Goal: Information Seeking & Learning: Compare options

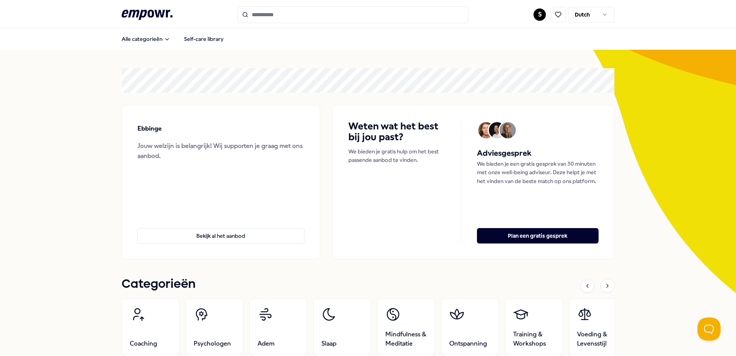
drag, startPoint x: 397, startPoint y: 149, endPoint x: 391, endPoint y: 141, distance: 10.1
click at [397, 149] on p "We bieden je gratis hulp om het best passende aanbod te vinden." at bounding box center [397, 155] width 97 height 17
click at [381, 131] on h4 "Weten wat het best bij jou past?" at bounding box center [397, 132] width 97 height 22
click at [514, 189] on div "Adviesgesprek We bieden je een gratis gesprek van 30 minuten met onze well-bein…" at bounding box center [538, 182] width 122 height 122
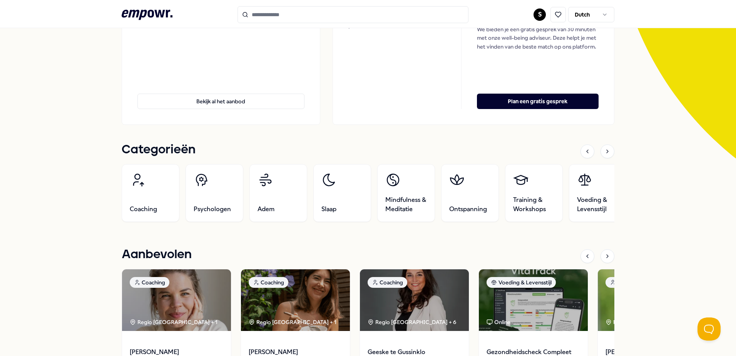
scroll to position [154, 0]
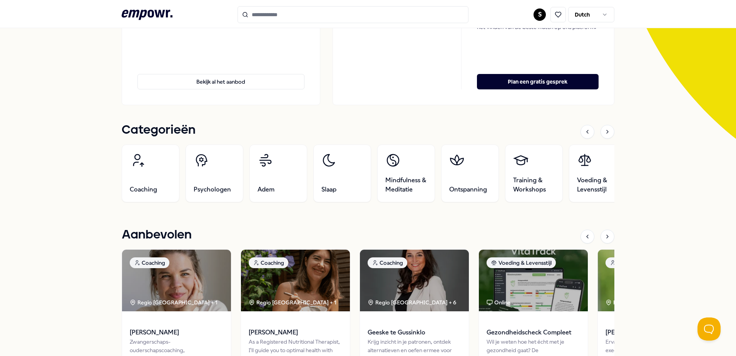
click at [343, 184] on link "Slaap" at bounding box center [343, 173] width 58 height 58
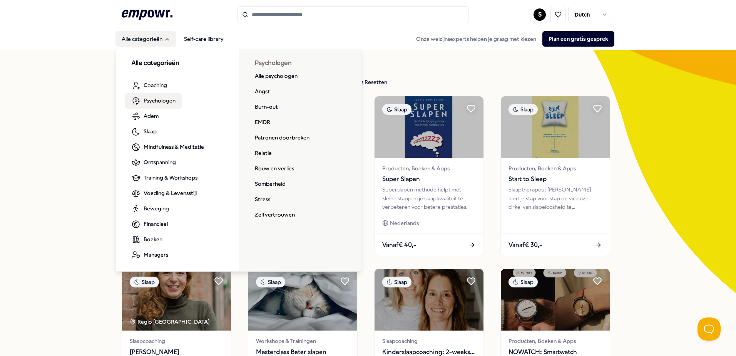
click at [158, 100] on span "Psychologen" at bounding box center [160, 100] width 32 height 8
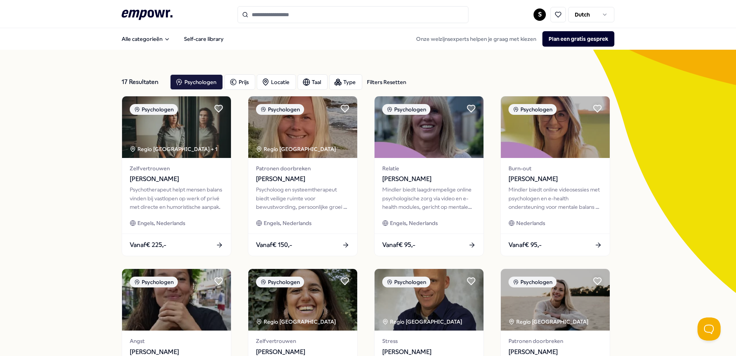
click at [204, 79] on div "Psychologen" at bounding box center [196, 81] width 53 height 15
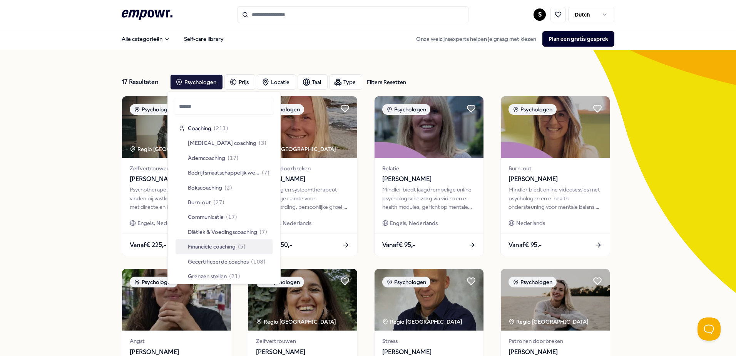
click at [224, 247] on span "Financiële coaching" at bounding box center [212, 246] width 48 height 8
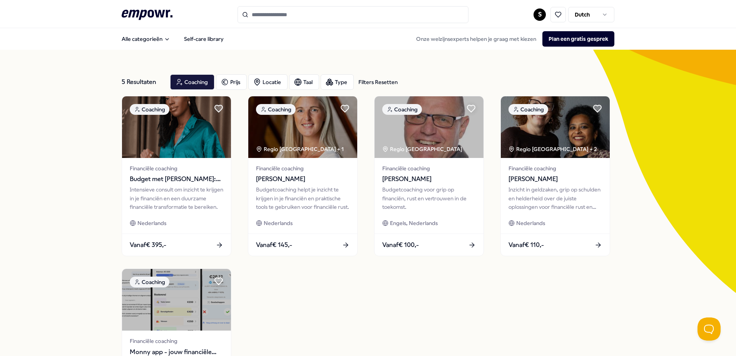
click at [175, 132] on img at bounding box center [176, 127] width 109 height 62
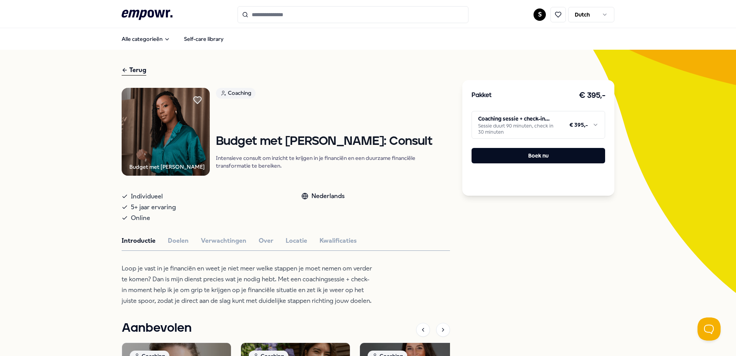
click at [132, 72] on div "Terug" at bounding box center [134, 70] width 25 height 10
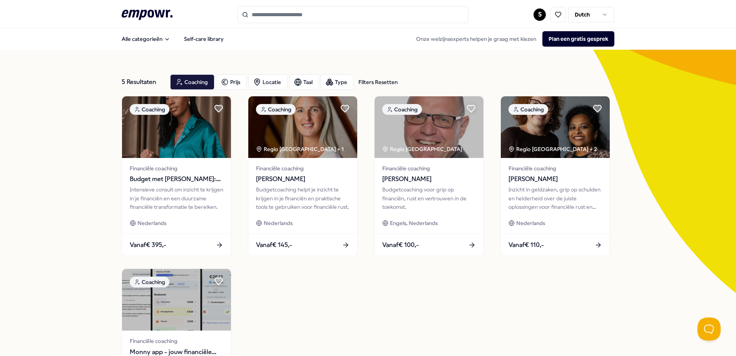
click at [329, 207] on div "Budgetcoaching helpt je inzicht te krijgen in je financiën en praktische tools …" at bounding box center [303, 198] width 94 height 26
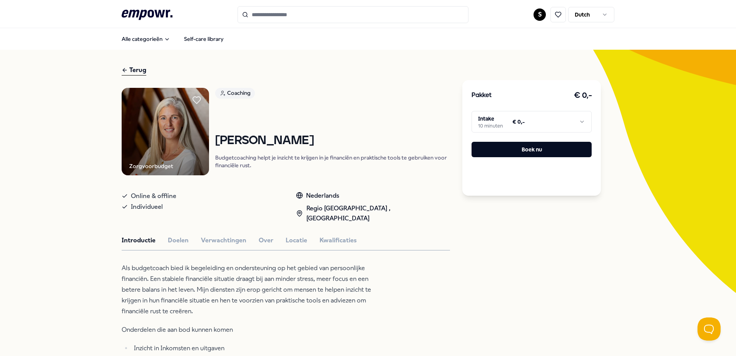
click at [134, 70] on div "Terug" at bounding box center [134, 70] width 25 height 10
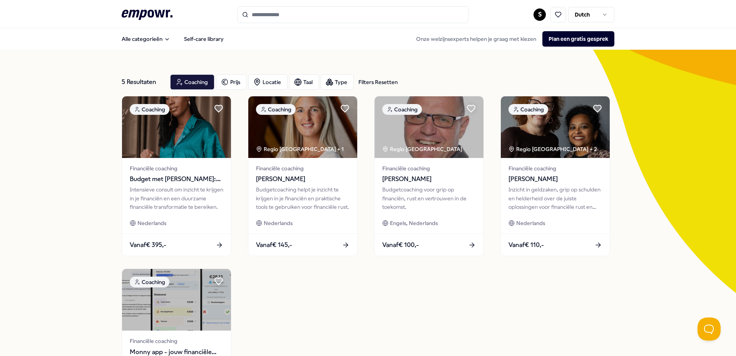
click at [413, 126] on img at bounding box center [429, 127] width 109 height 62
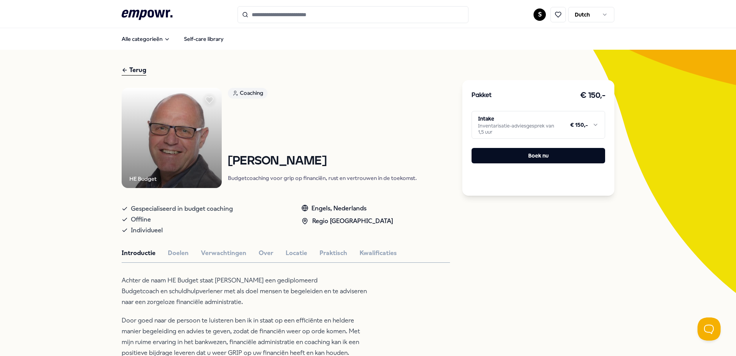
click at [170, 253] on button "Doelen" at bounding box center [178, 253] width 21 height 10
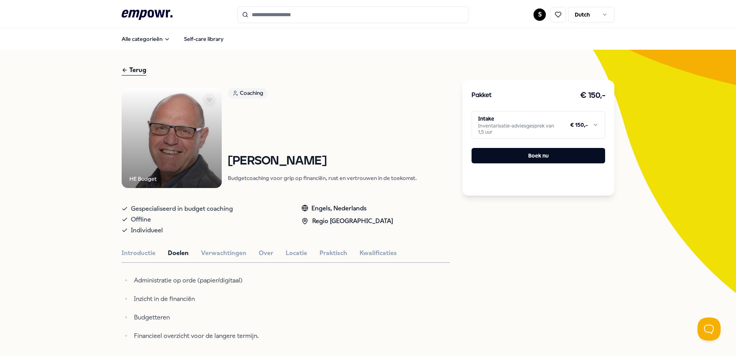
click at [214, 252] on button "Verwachtingen" at bounding box center [223, 253] width 45 height 10
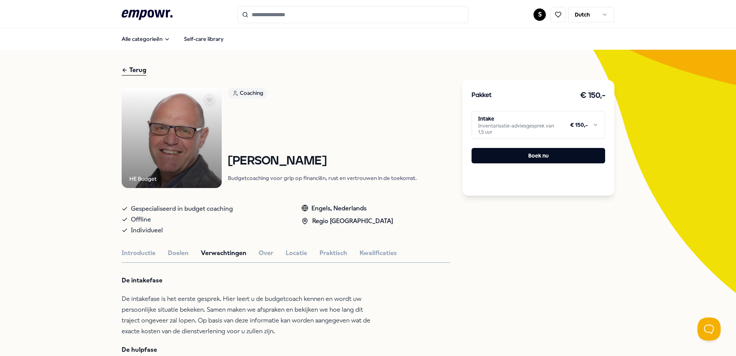
click at [138, 74] on div "Terug" at bounding box center [134, 70] width 25 height 10
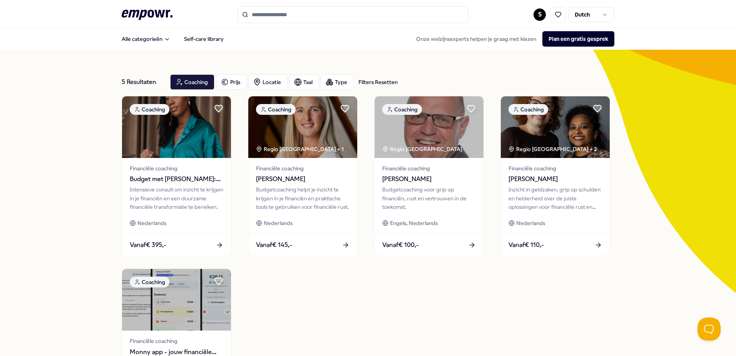
click at [549, 138] on img at bounding box center [555, 127] width 109 height 62
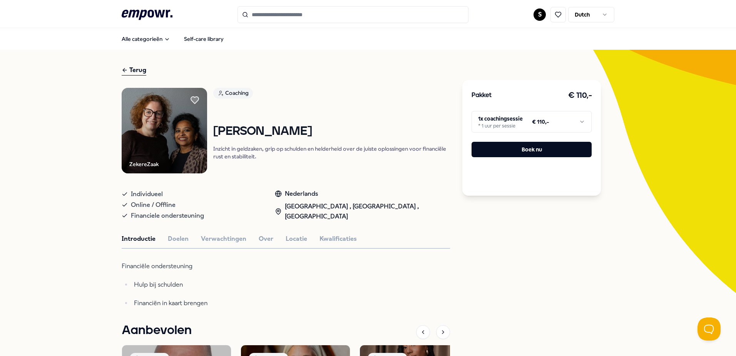
click at [131, 70] on div "Terug" at bounding box center [134, 70] width 25 height 10
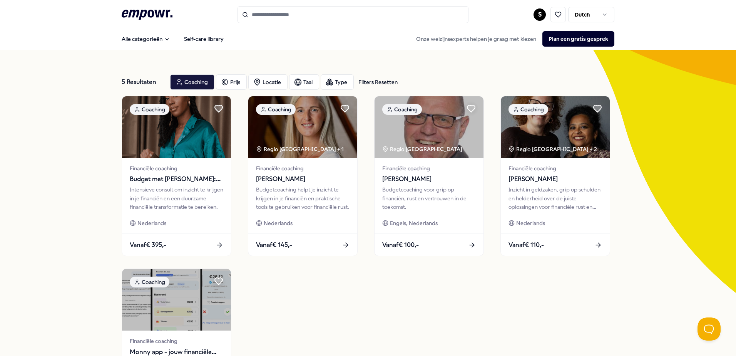
click at [183, 147] on img at bounding box center [176, 127] width 109 height 62
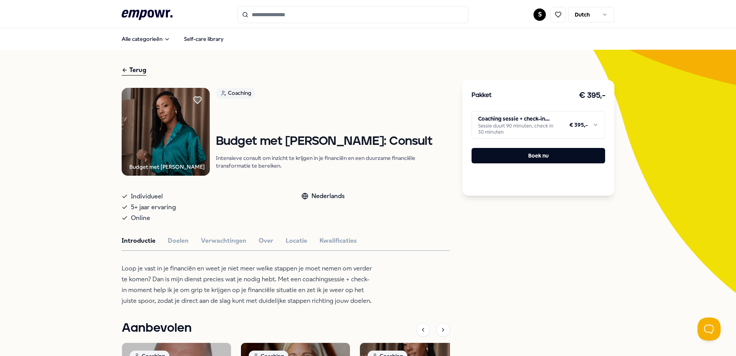
click at [135, 72] on div "Terug" at bounding box center [134, 70] width 25 height 10
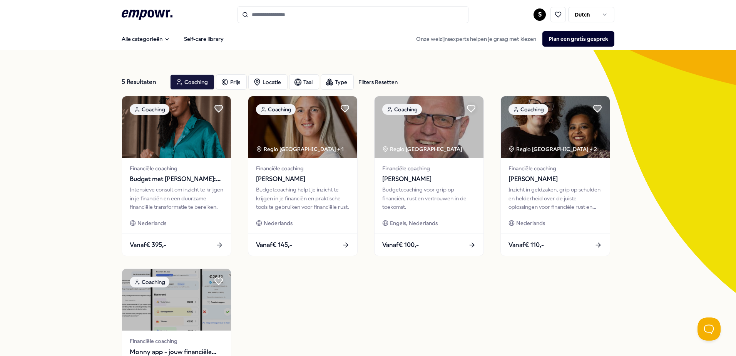
click at [318, 131] on img at bounding box center [302, 127] width 109 height 62
